Goal: Transaction & Acquisition: Purchase product/service

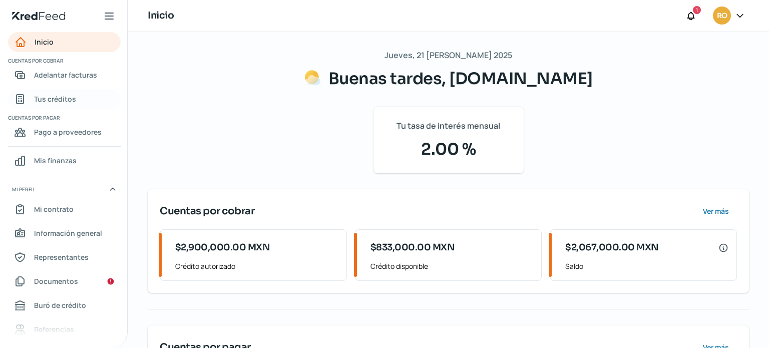
click at [68, 97] on span "Tus créditos" at bounding box center [55, 99] width 42 height 13
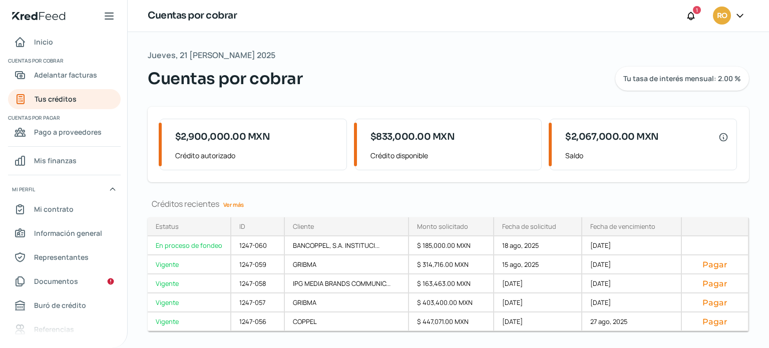
click at [230, 204] on link "Ver más" at bounding box center [233, 205] width 29 height 16
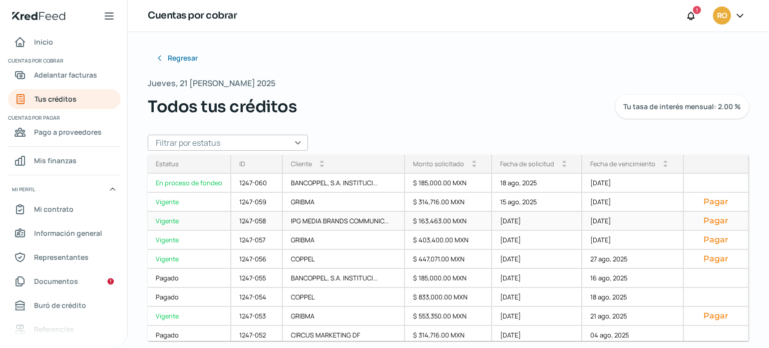
scroll to position [100, 0]
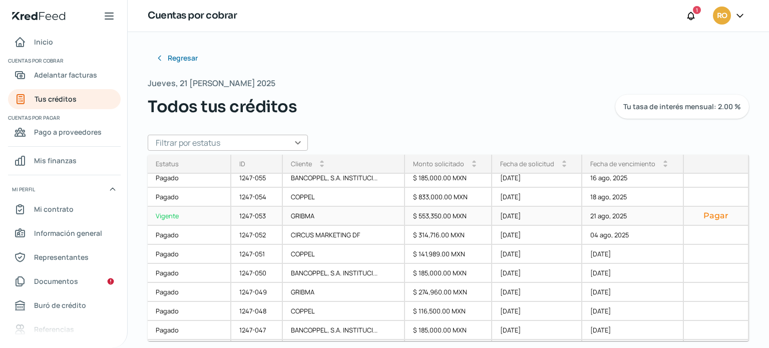
click at [714, 214] on button "Pagar" at bounding box center [715, 216] width 48 height 10
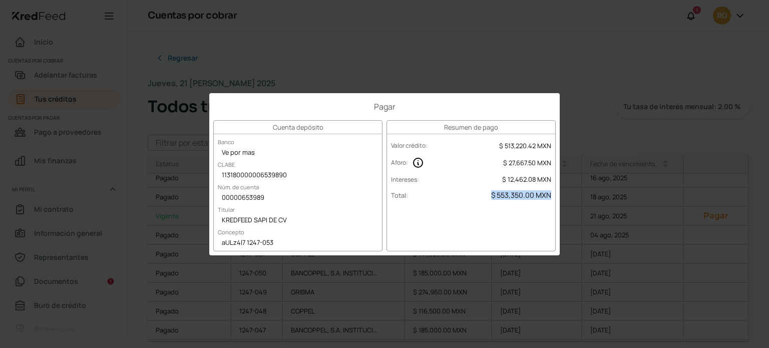
click at [564, 78] on div "Pagar Cuenta depósito Banco Ve por mas CLABE 113180000006539890 Núm. de cuenta …" at bounding box center [384, 174] width 769 height 348
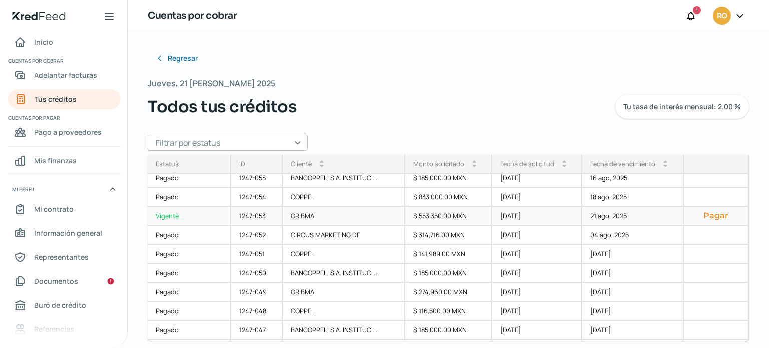
click at [703, 216] on button "Pagar" at bounding box center [715, 216] width 48 height 10
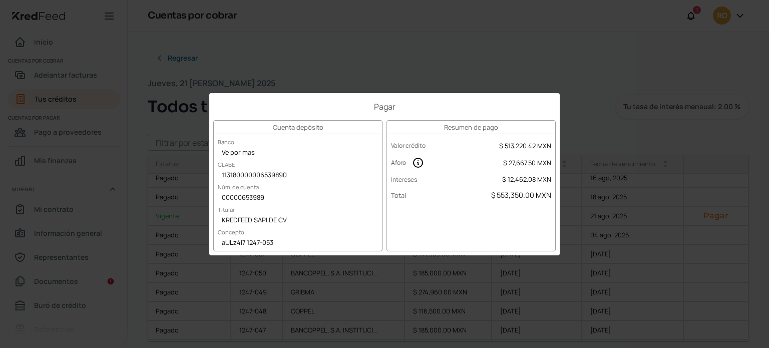
click at [621, 137] on div "Pagar Cuenta depósito Banco Ve por mas CLABE 113180000006539890 Núm. de cuenta …" at bounding box center [384, 174] width 769 height 348
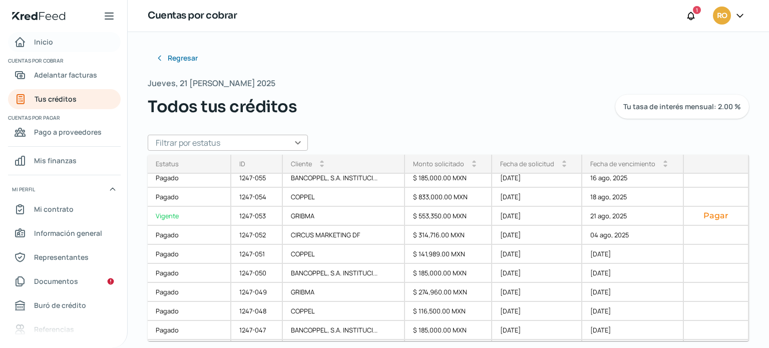
click at [40, 38] on span "Inicio" at bounding box center [43, 42] width 19 height 13
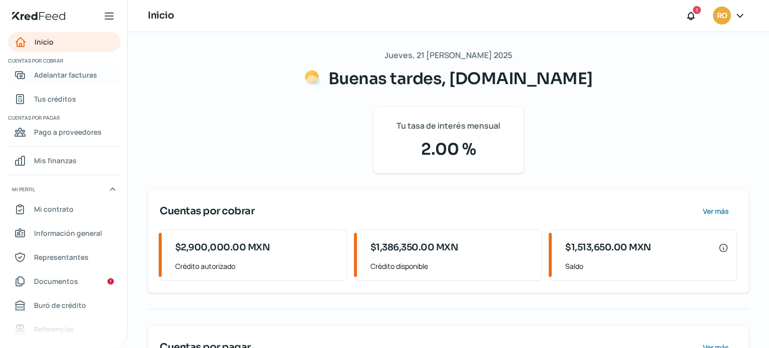
click at [68, 78] on span "Adelantar facturas" at bounding box center [65, 75] width 63 height 13
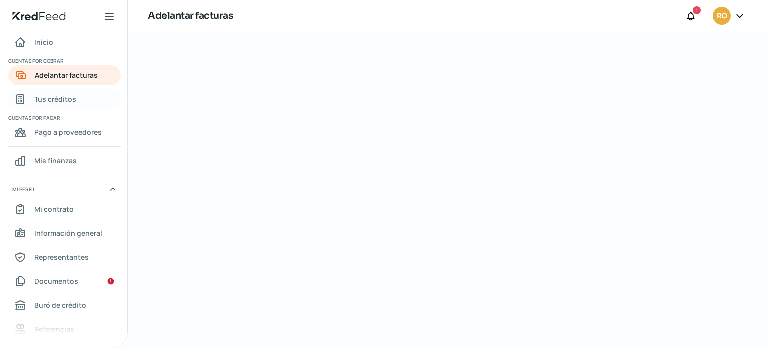
click at [64, 99] on span "Tus créditos" at bounding box center [55, 99] width 42 height 13
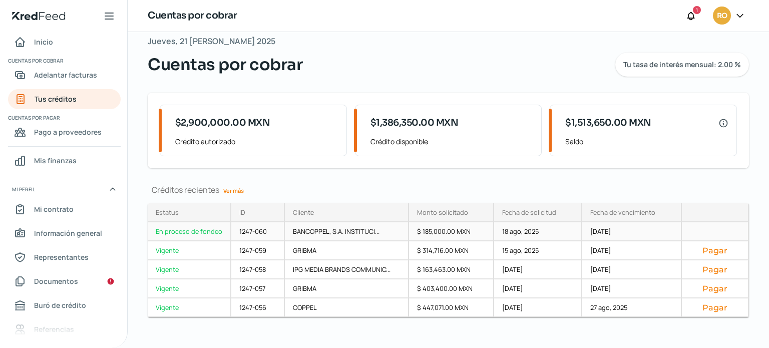
scroll to position [23, 0]
